Goal: Information Seeking & Learning: Learn about a topic

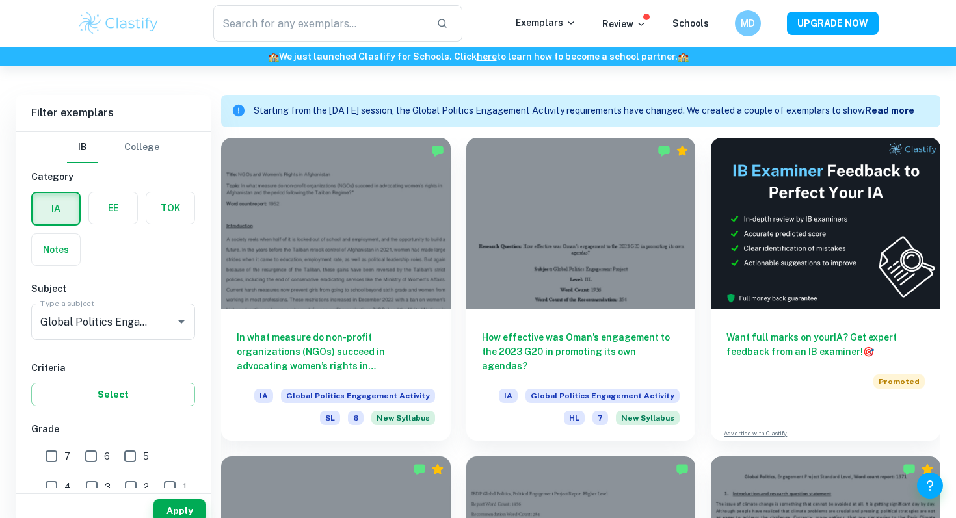
scroll to position [360, 0]
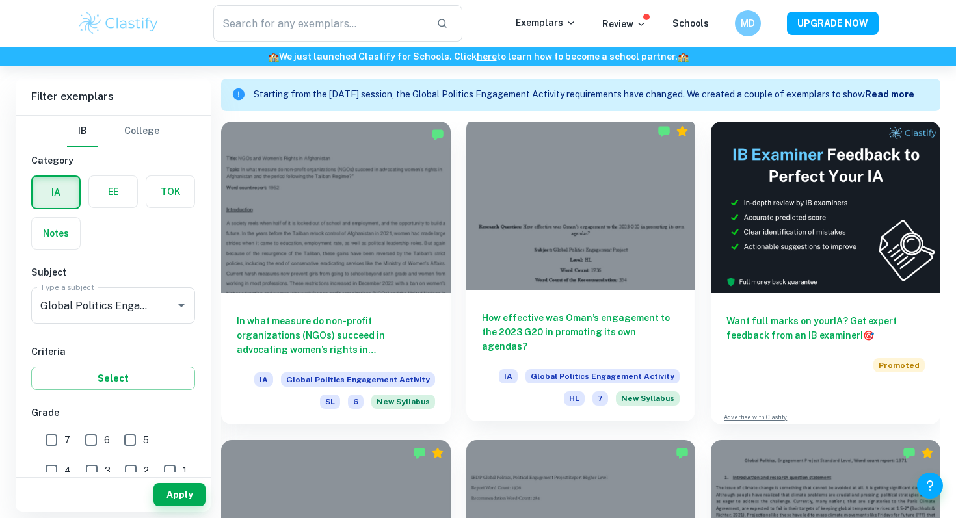
click at [553, 311] on h6 "How effective was Oman’s engagement to the 2023 G20 in promoting its own agenda…" at bounding box center [581, 332] width 198 height 43
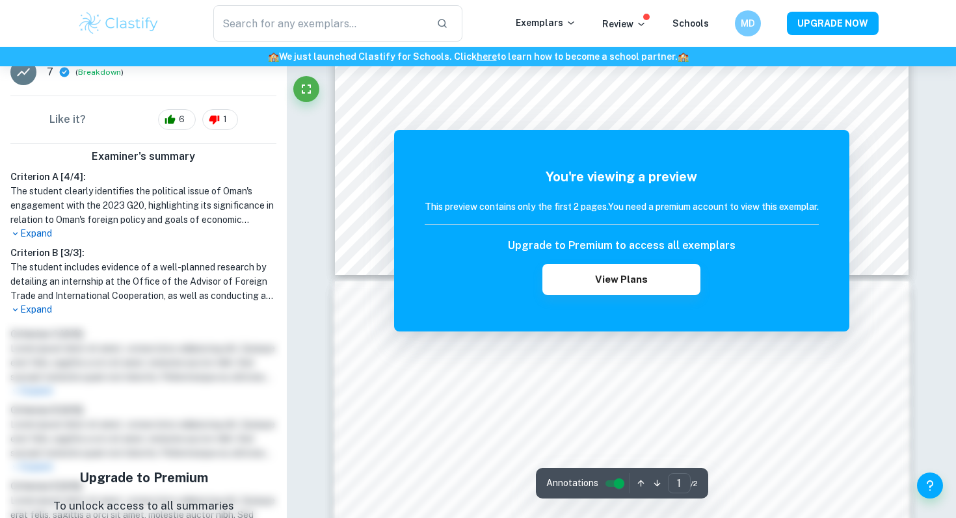
scroll to position [371, 0]
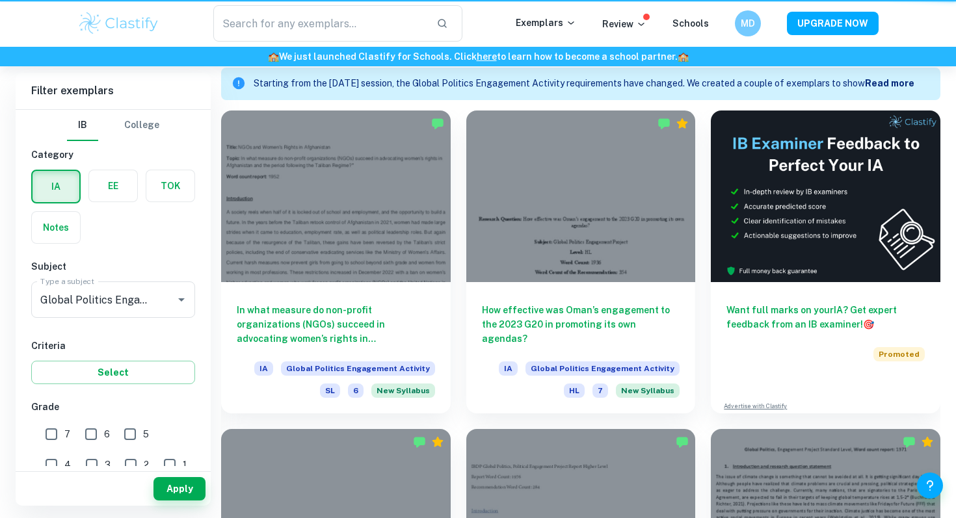
scroll to position [360, 0]
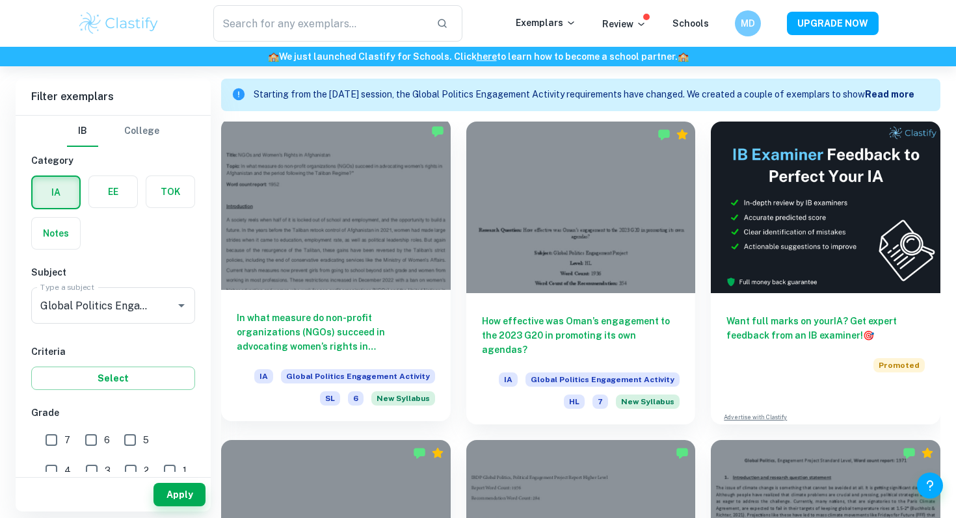
click at [341, 301] on div "In what measure do non-profit organizations (NGOs) succeed in advocating women’…" at bounding box center [336, 355] width 230 height 131
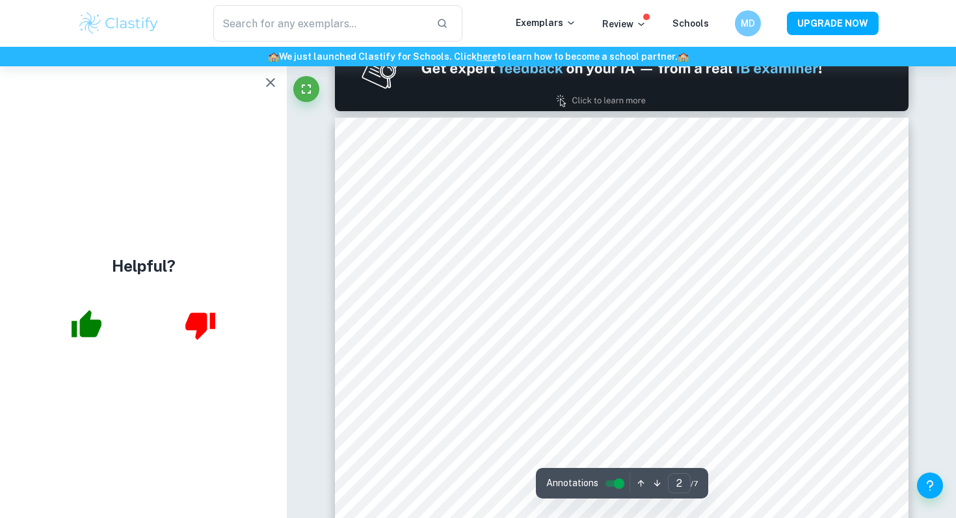
type input "1"
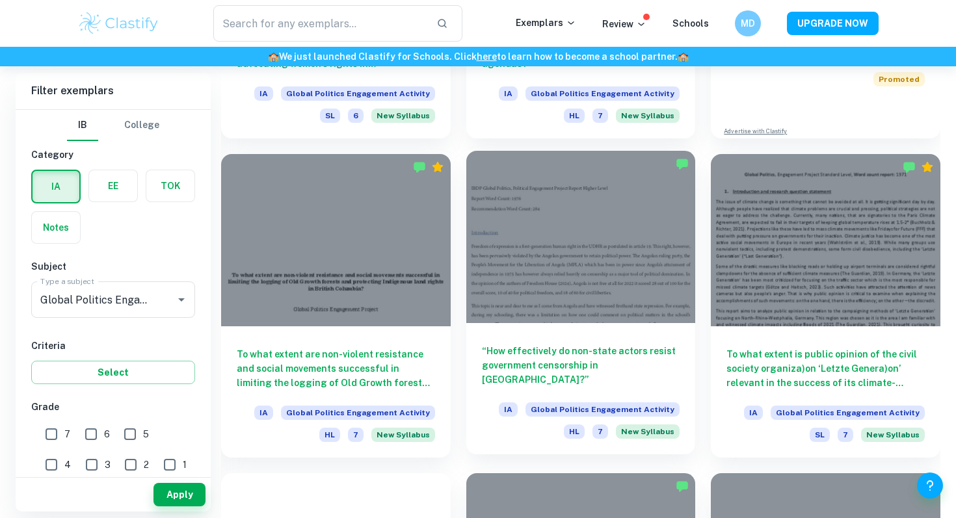
scroll to position [649, 0]
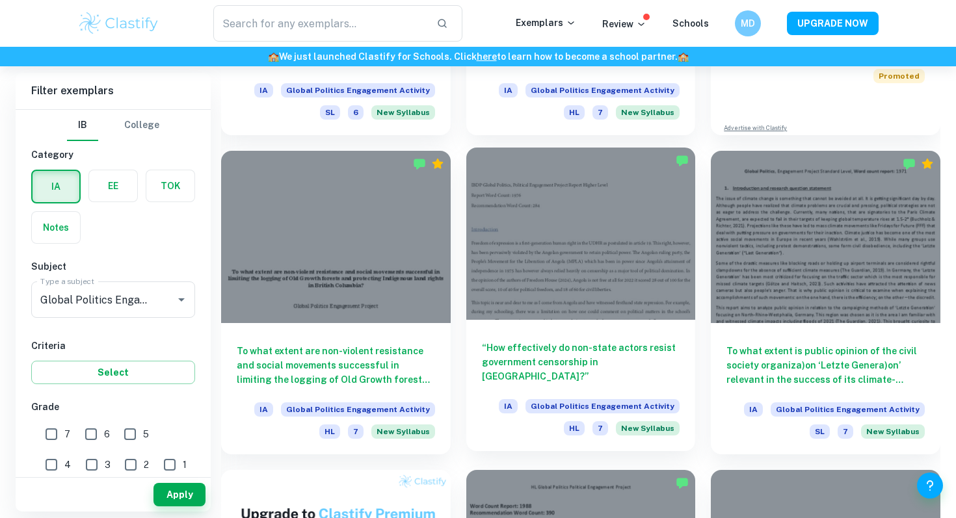
click at [581, 358] on h6 "“How effectively do non-state actors resist government censorship in [GEOGRAPHI…" at bounding box center [581, 362] width 198 height 43
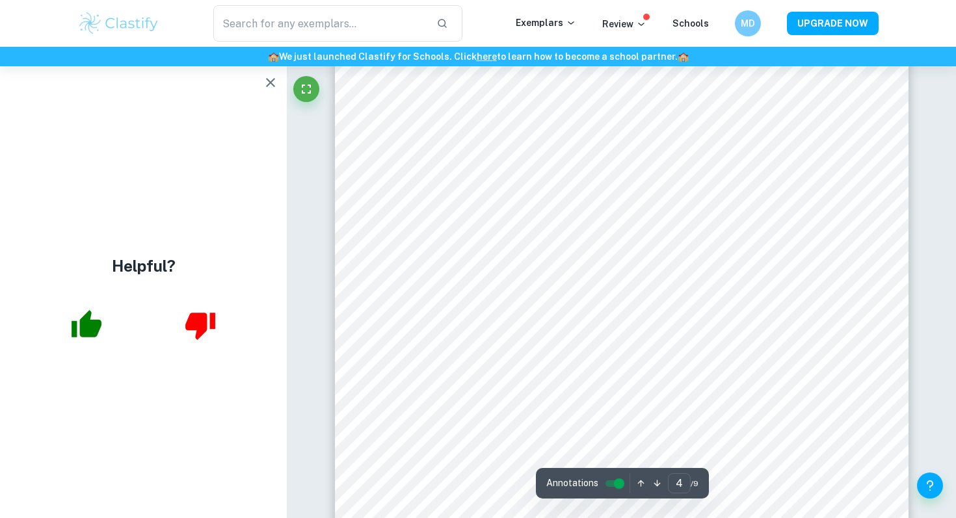
scroll to position [2520, 0]
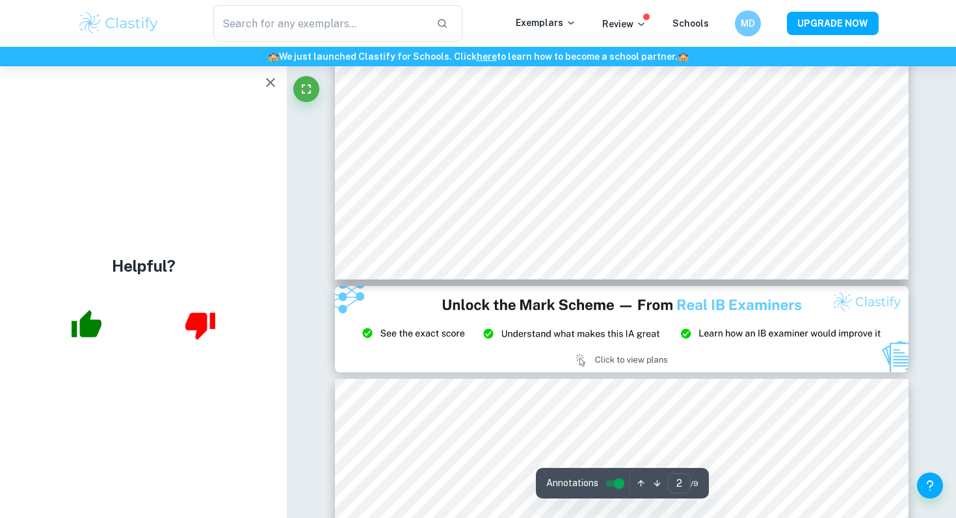
type input "1"
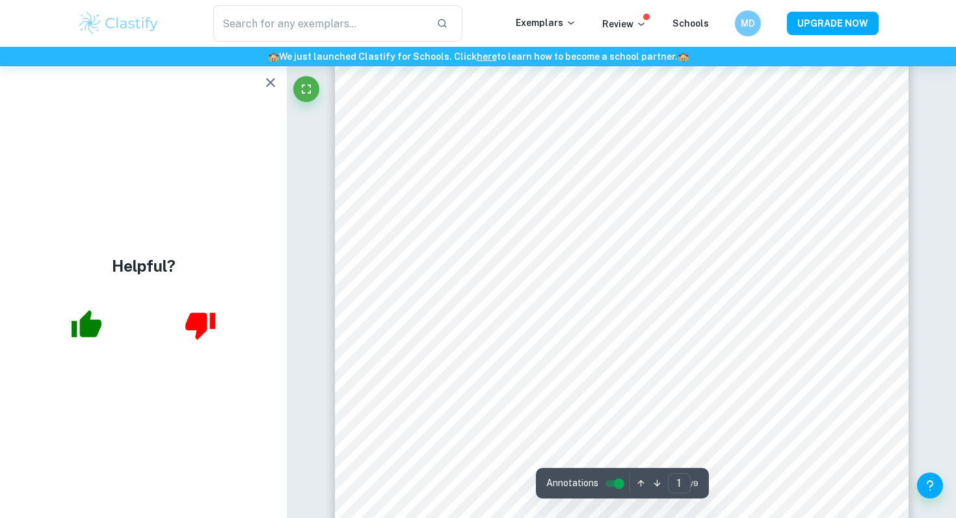
scroll to position [0, 0]
click at [275, 91] on button "button" at bounding box center [271, 83] width 26 height 26
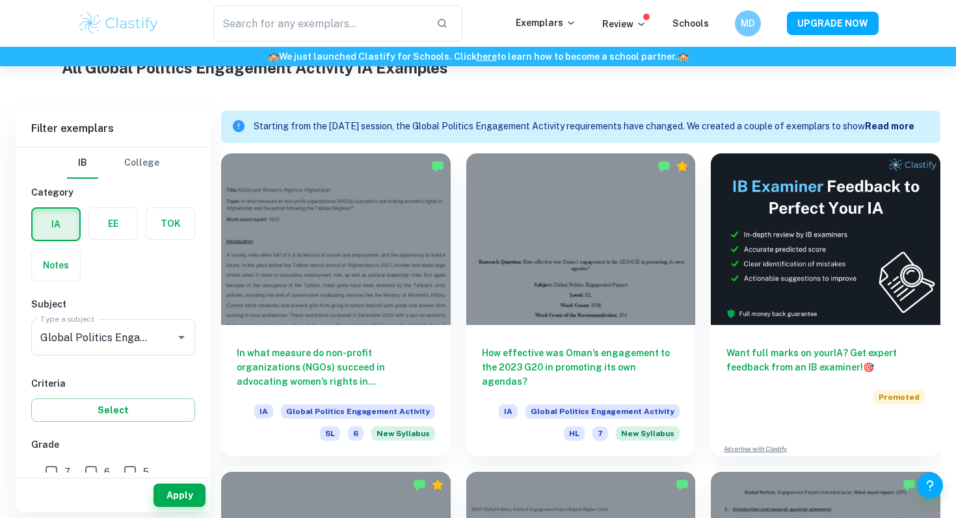
scroll to position [329, 0]
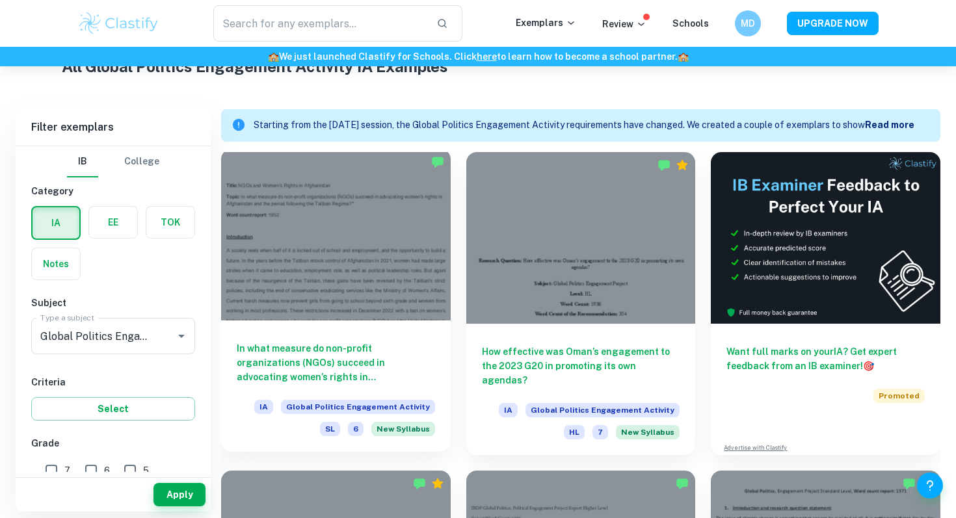
click at [385, 359] on h6 "In what measure do non-profit organizations (NGOs) succeed in advocating women’…" at bounding box center [336, 362] width 198 height 43
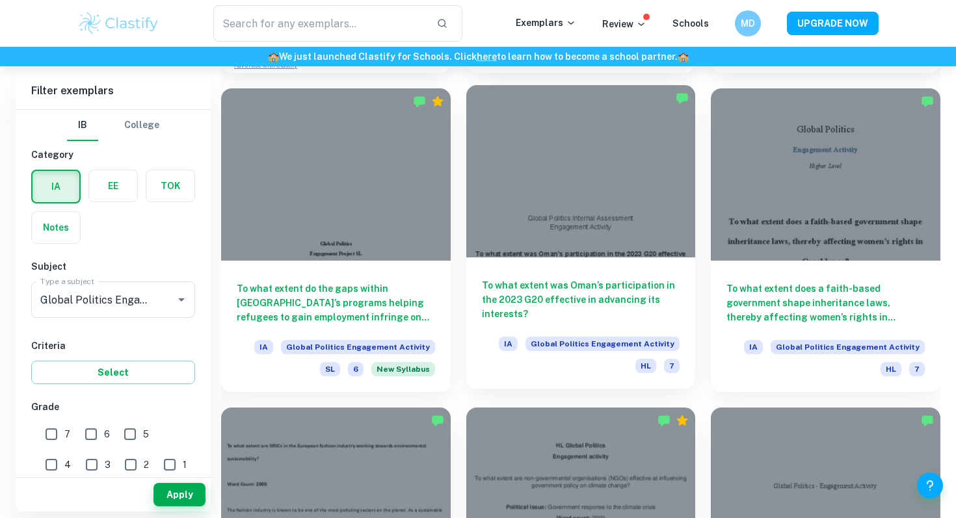
scroll to position [1355, 0]
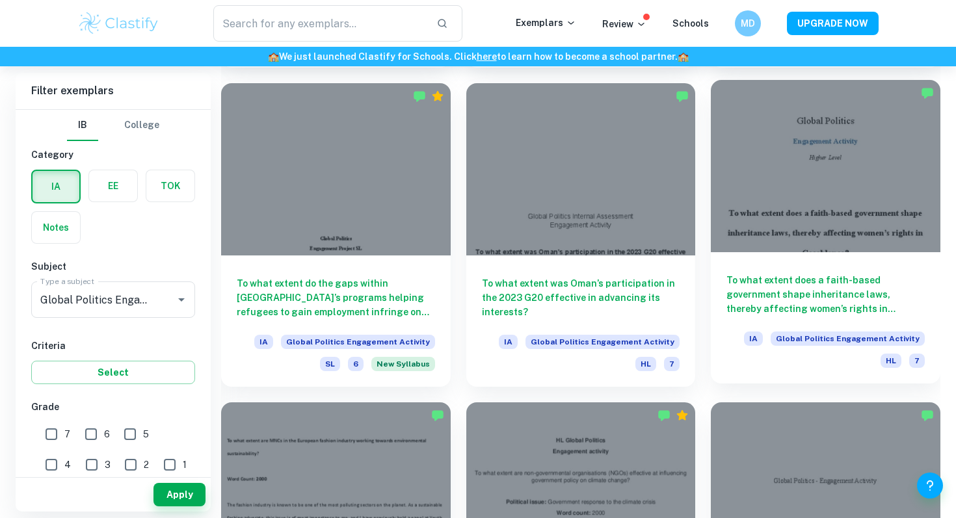
click at [842, 284] on h6 "To what extent does a faith-based government shape inheritance laws, thereby af…" at bounding box center [825, 294] width 198 height 43
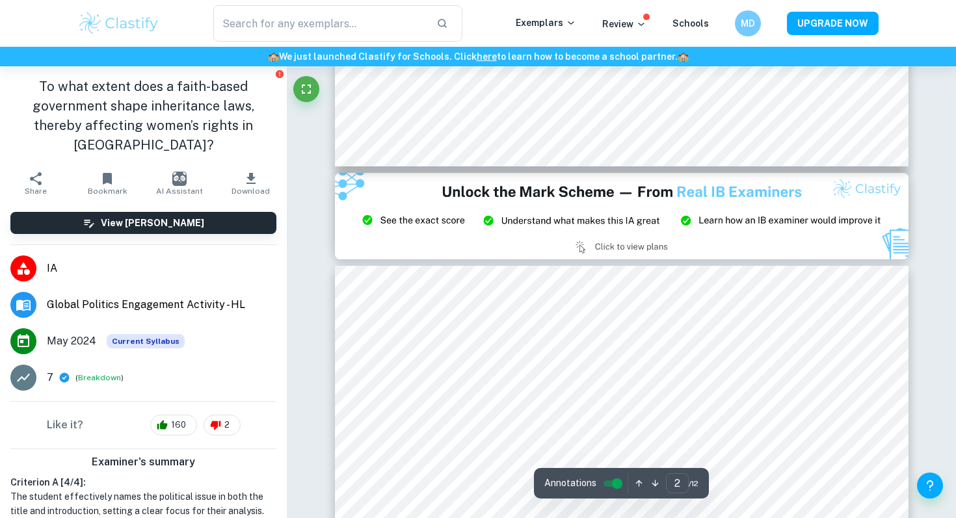
type input "3"
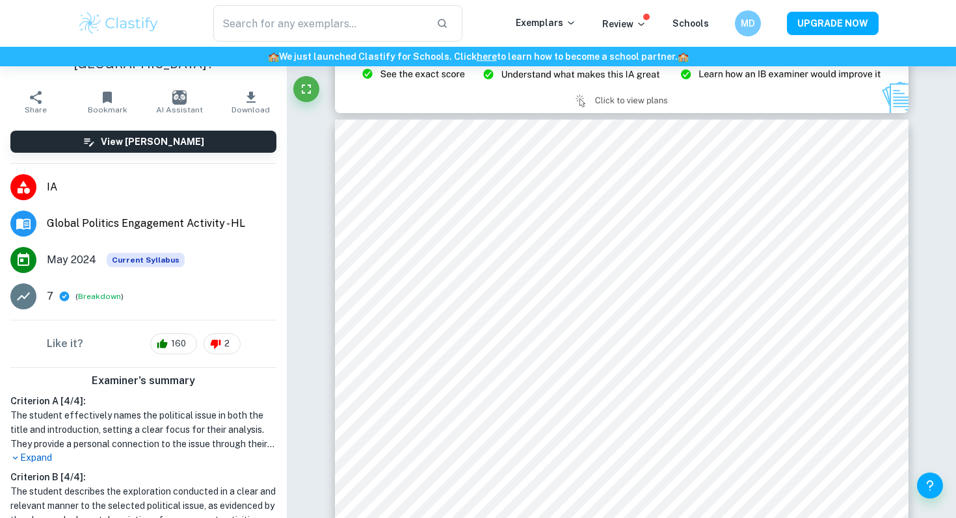
scroll to position [83, 0]
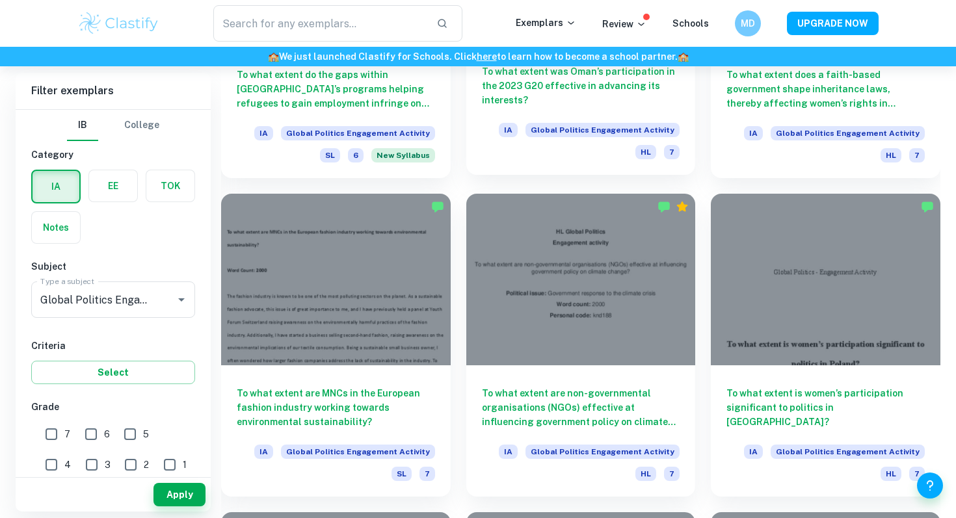
scroll to position [1571, 0]
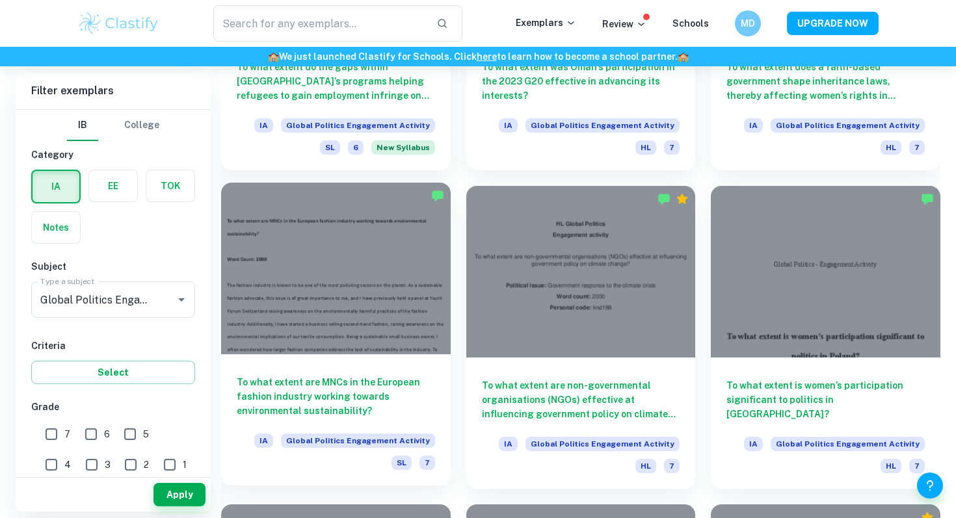
click at [287, 382] on h6 "To what extent are MNCs in the European fashion industry working towards enviro…" at bounding box center [336, 396] width 198 height 43
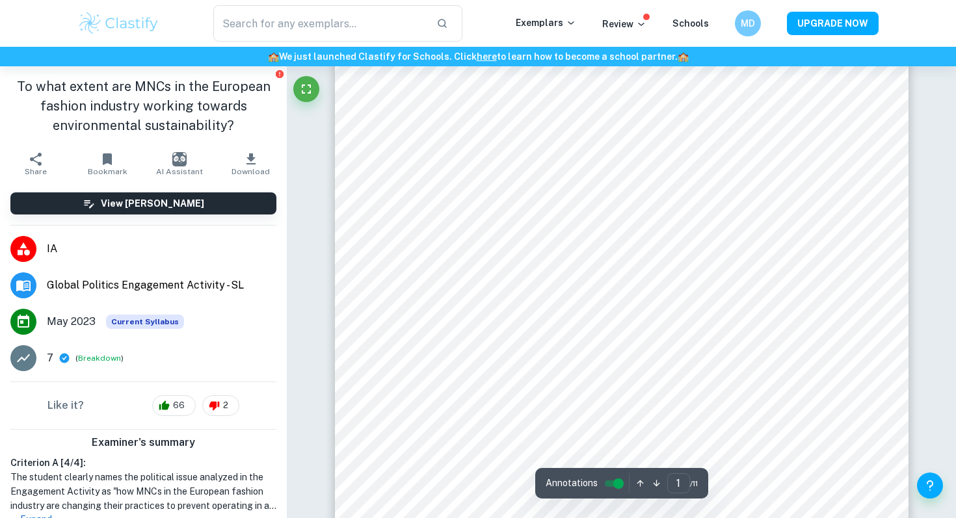
scroll to position [156, 0]
